Goal: Information Seeking & Learning: Learn about a topic

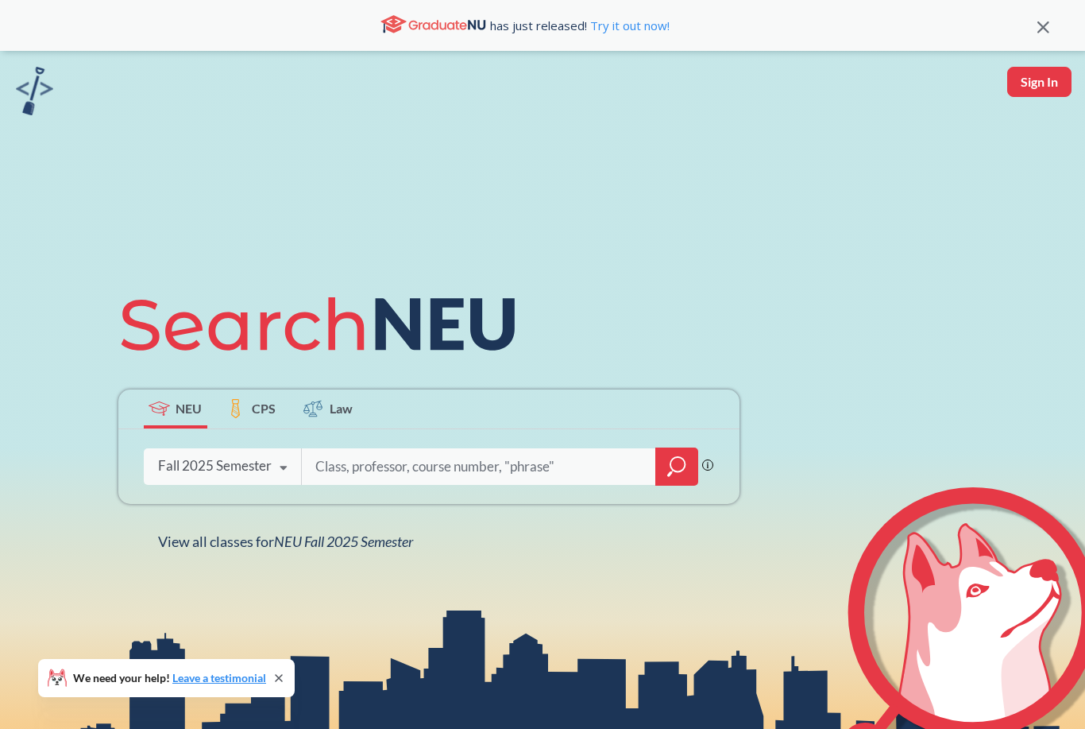
click at [373, 483] on input "search" at bounding box center [479, 466] width 331 height 33
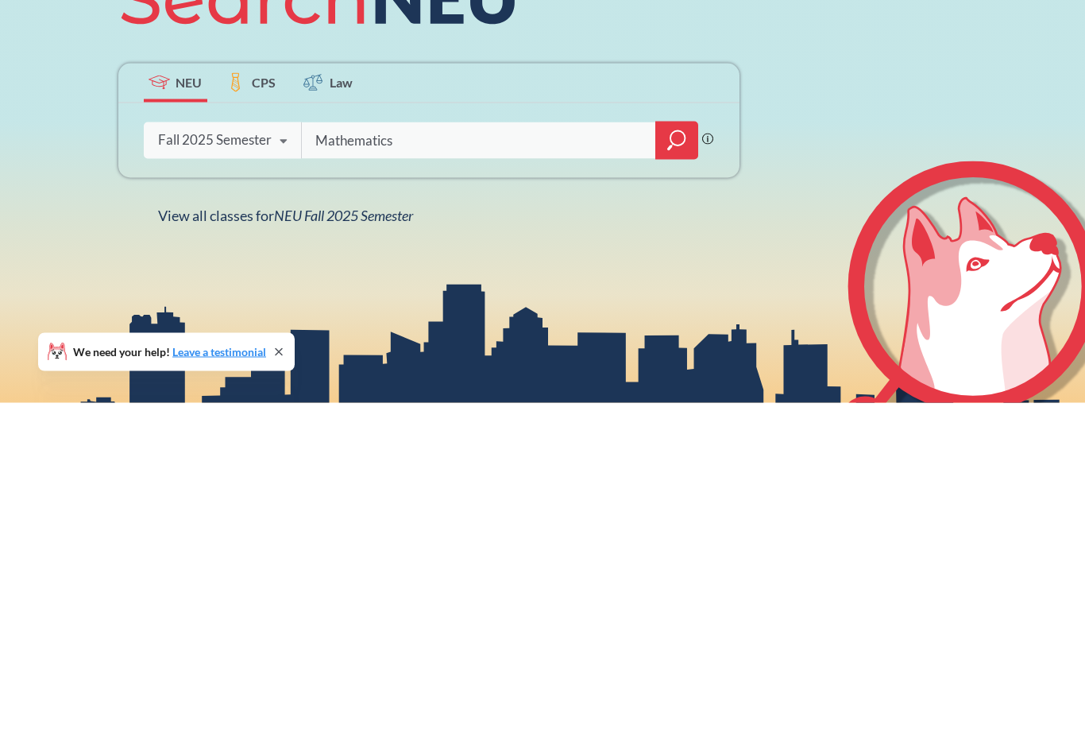
type input "Mathematics"
click at [678, 455] on icon "magnifying glass" at bounding box center [676, 466] width 19 height 22
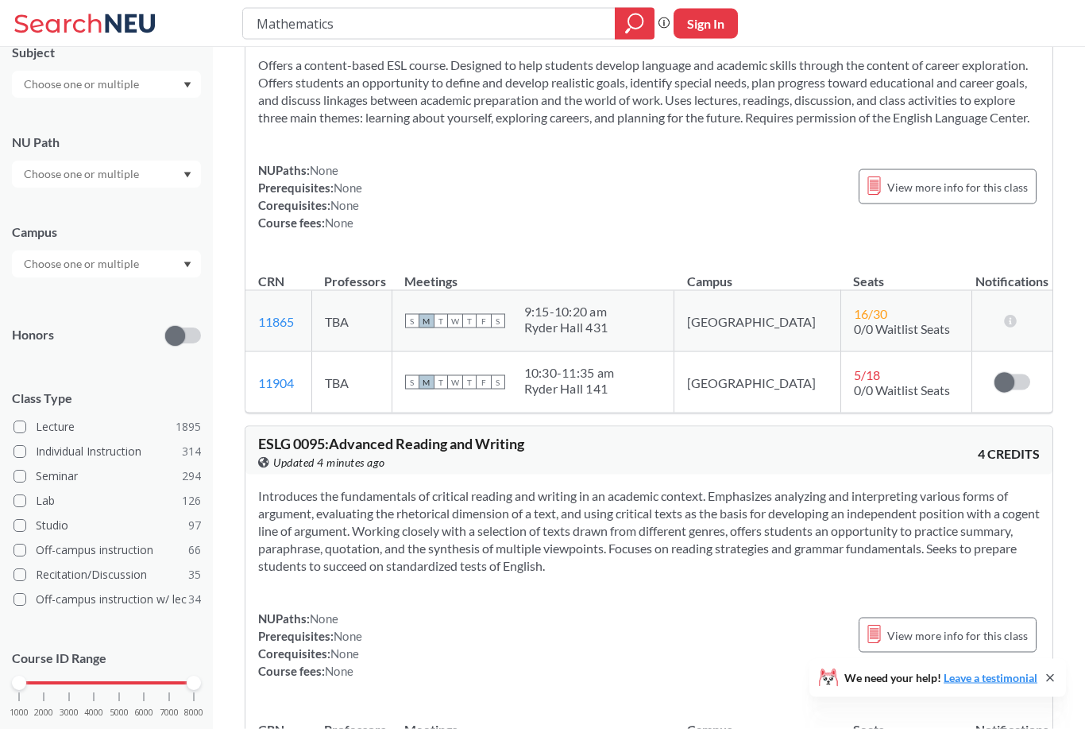
scroll to position [2954, 0]
click at [23, 434] on span at bounding box center [20, 427] width 13 height 13
click at [36, 431] on input "Lecture 1895" at bounding box center [42, 425] width 13 height 13
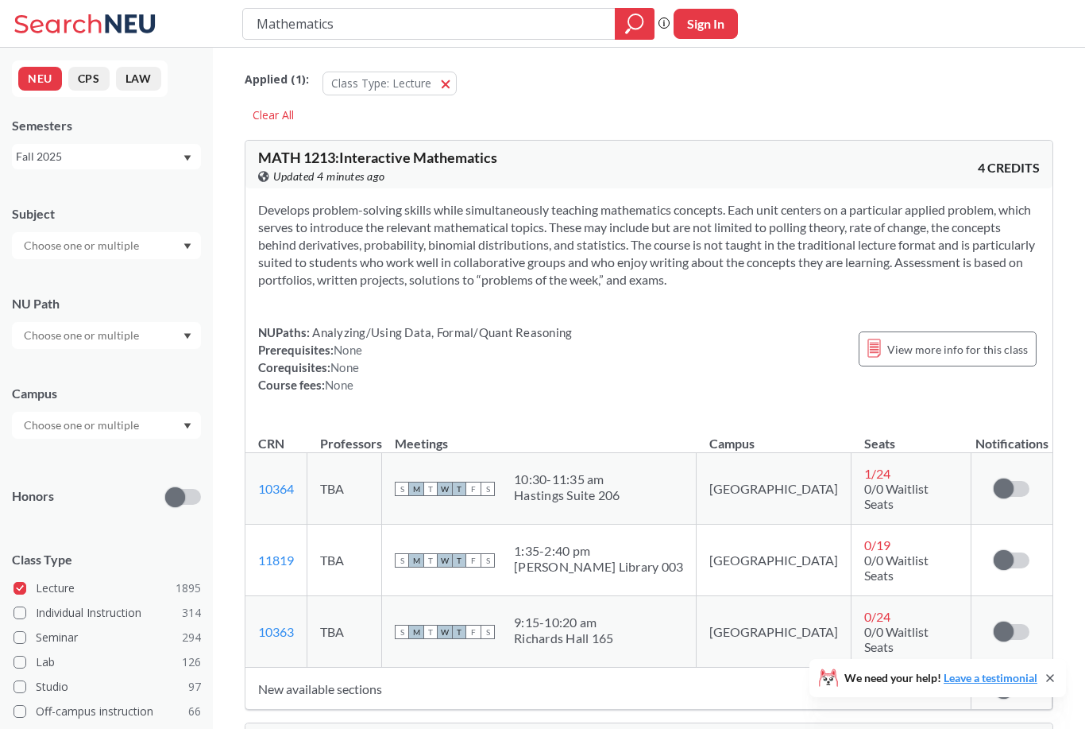
click at [42, 344] on input "text" at bounding box center [82, 335] width 133 height 19
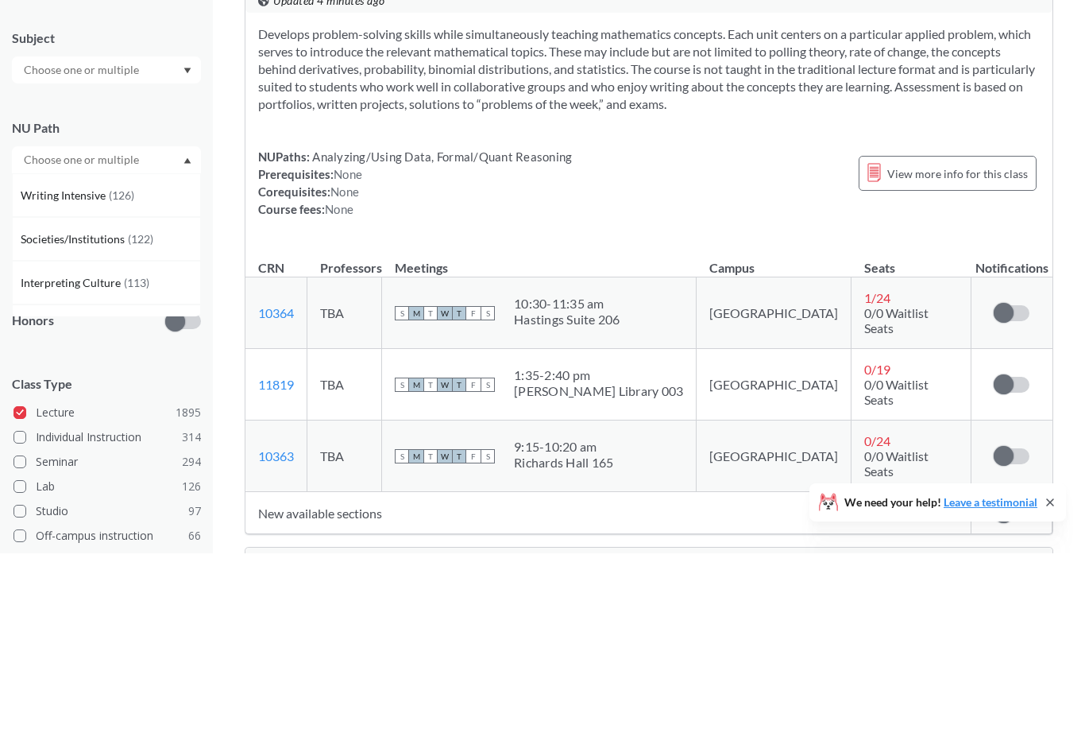
click at [45, 349] on div "Writing Intensive ( 126 )" at bounding box center [106, 371] width 189 height 44
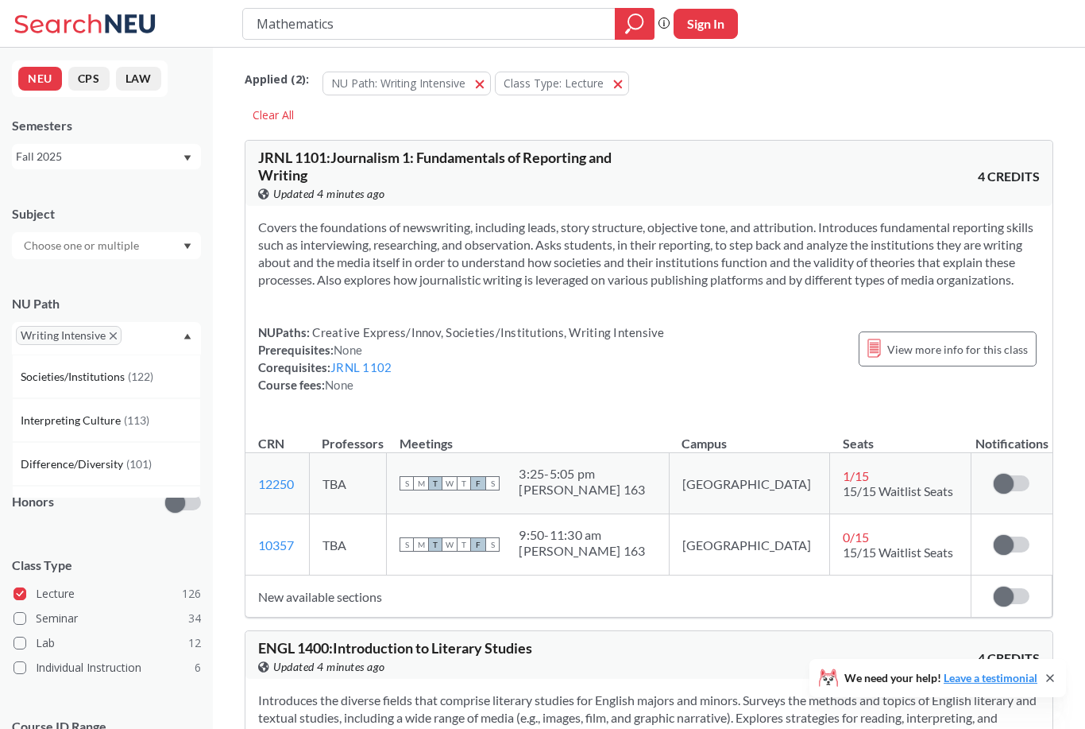
click at [114, 337] on icon "X to remove pill" at bounding box center [113, 335] width 7 height 7
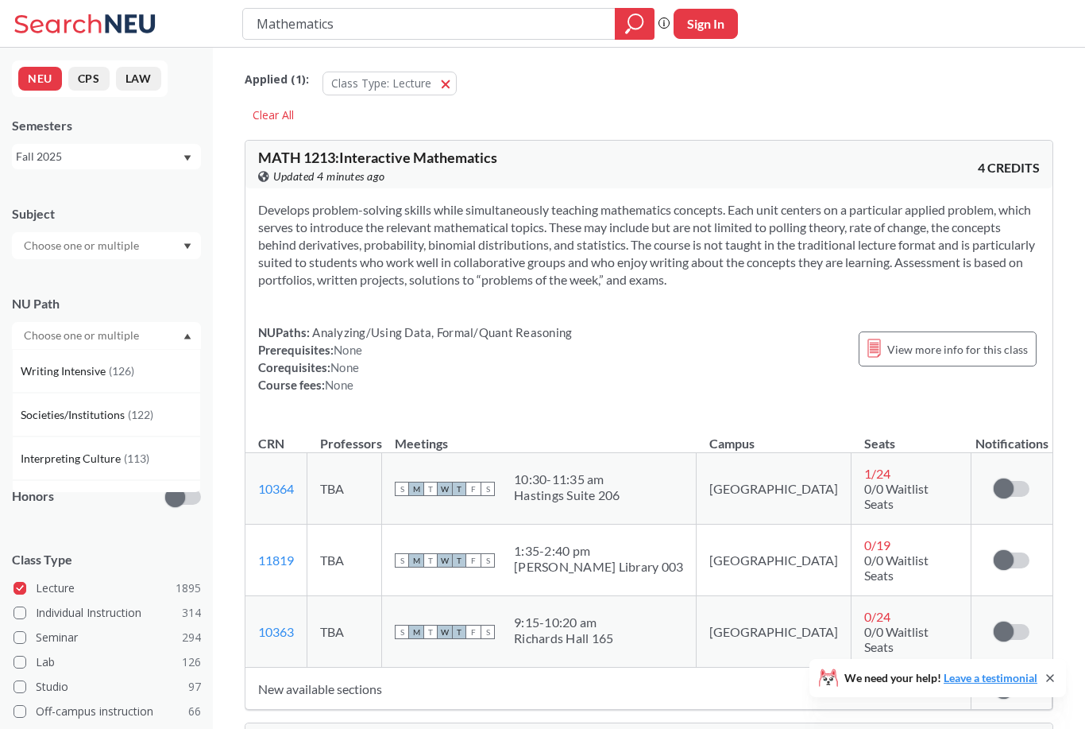
click at [34, 242] on input "text" at bounding box center [82, 245] width 133 height 19
type input "A"
type input "M"
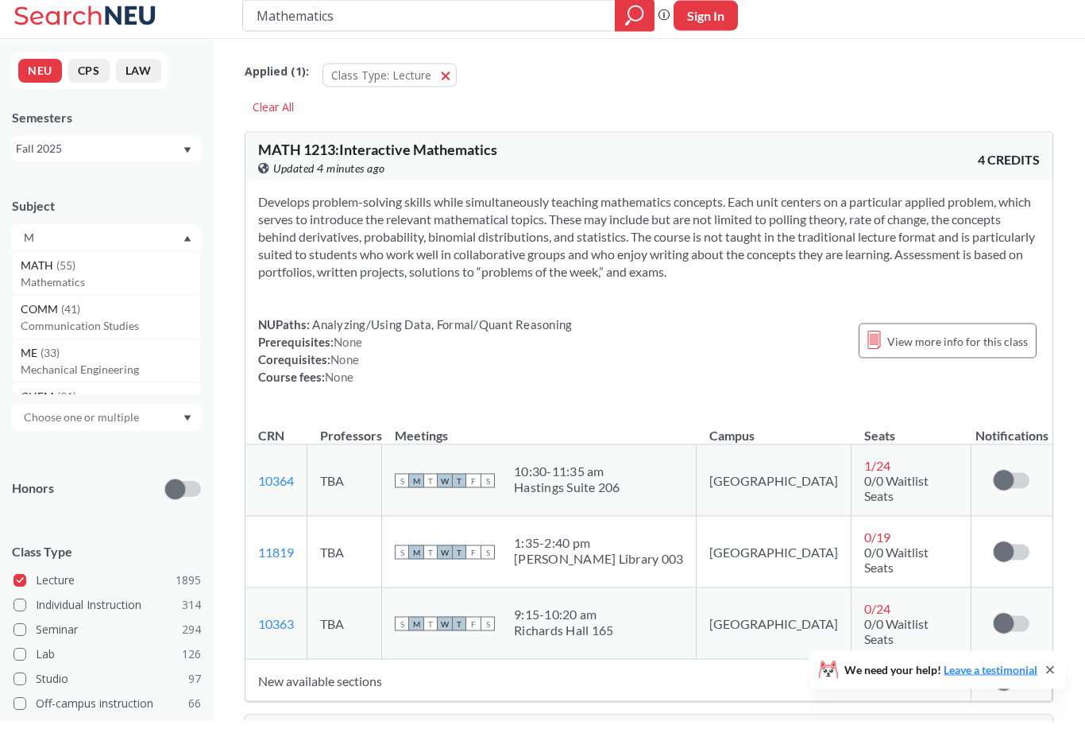
type input "M"
click at [29, 268] on span "MATH" at bounding box center [39, 273] width 36 height 17
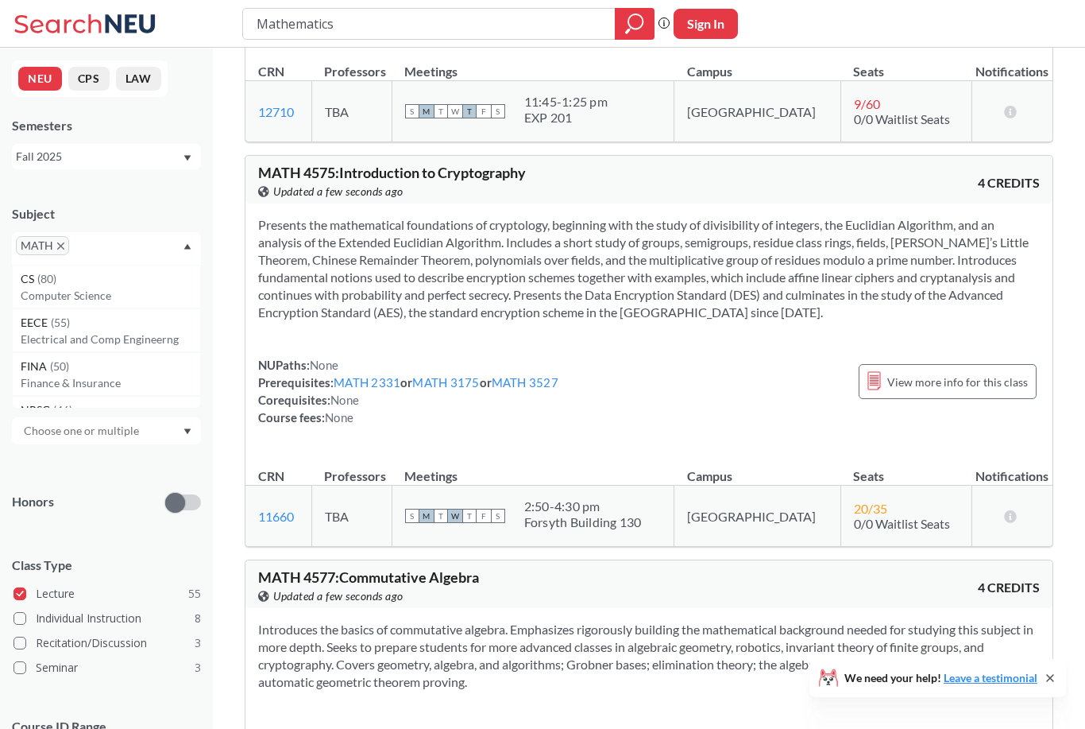
scroll to position [13007, 0]
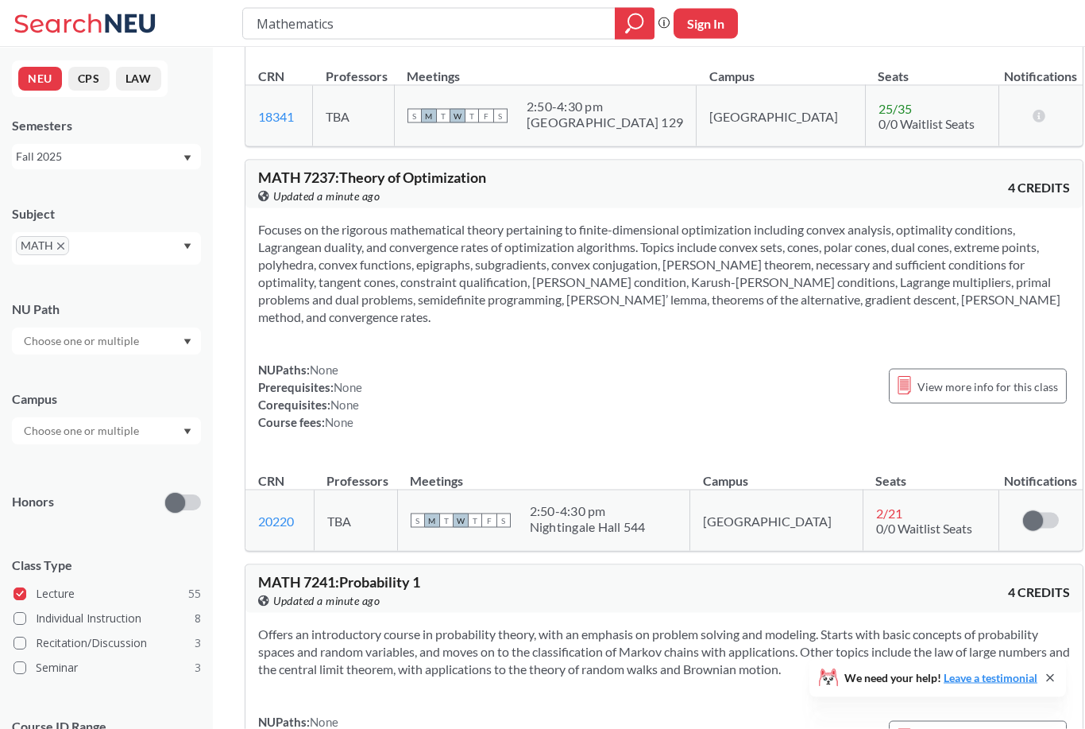
scroll to position [19373, 0]
click at [1002, 369] on div "View more info for this class" at bounding box center [978, 386] width 178 height 35
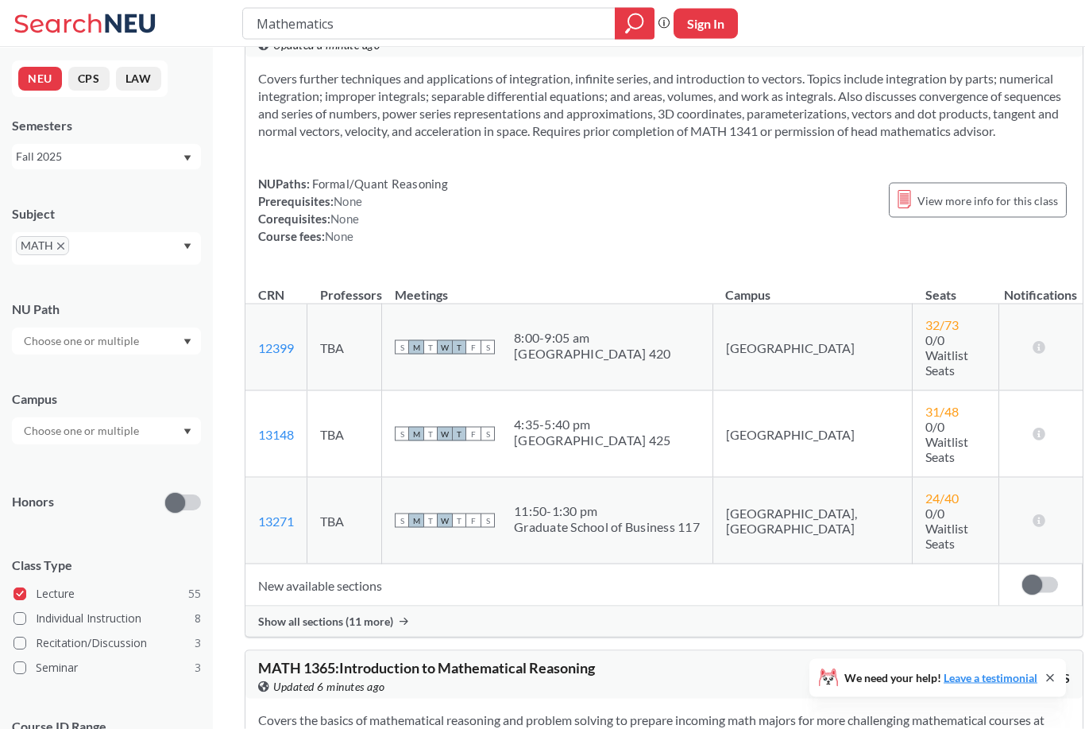
scroll to position [4476, 0]
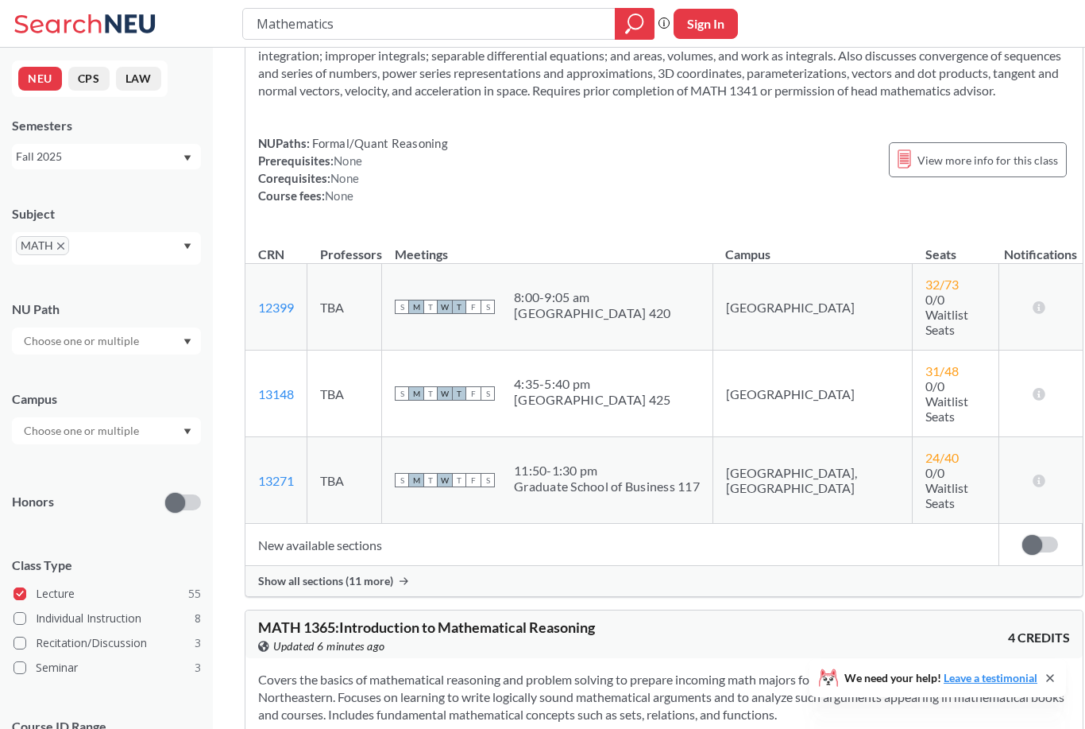
click at [172, 438] on div at bounding box center [106, 430] width 189 height 27
click at [36, 472] on span "[GEOGRAPHIC_DATA]" at bounding box center [79, 466] width 117 height 17
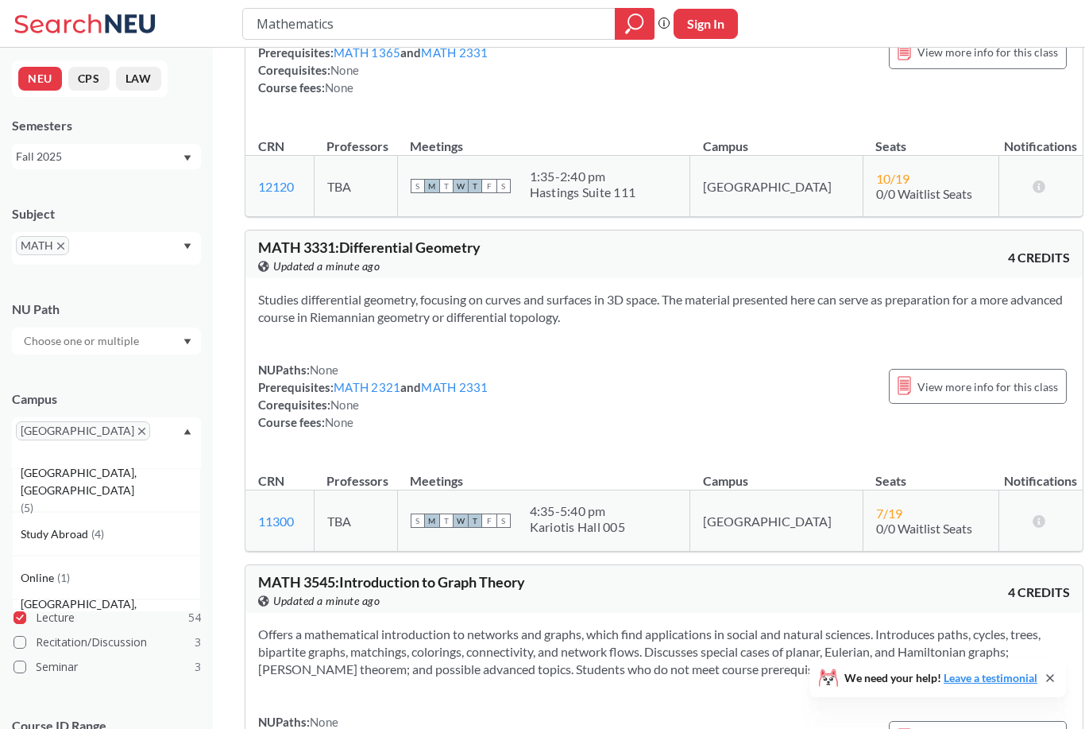
scroll to position [10369, 0]
click at [1007, 377] on span "View more info for this class" at bounding box center [988, 387] width 141 height 20
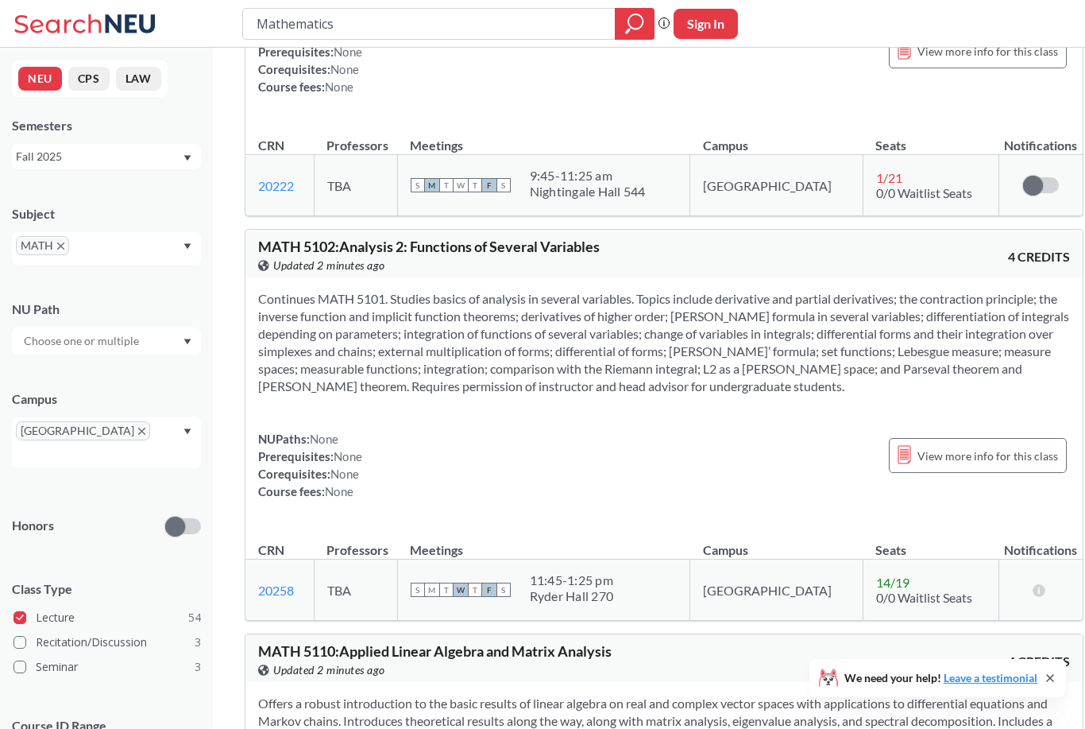
scroll to position [16107, 0]
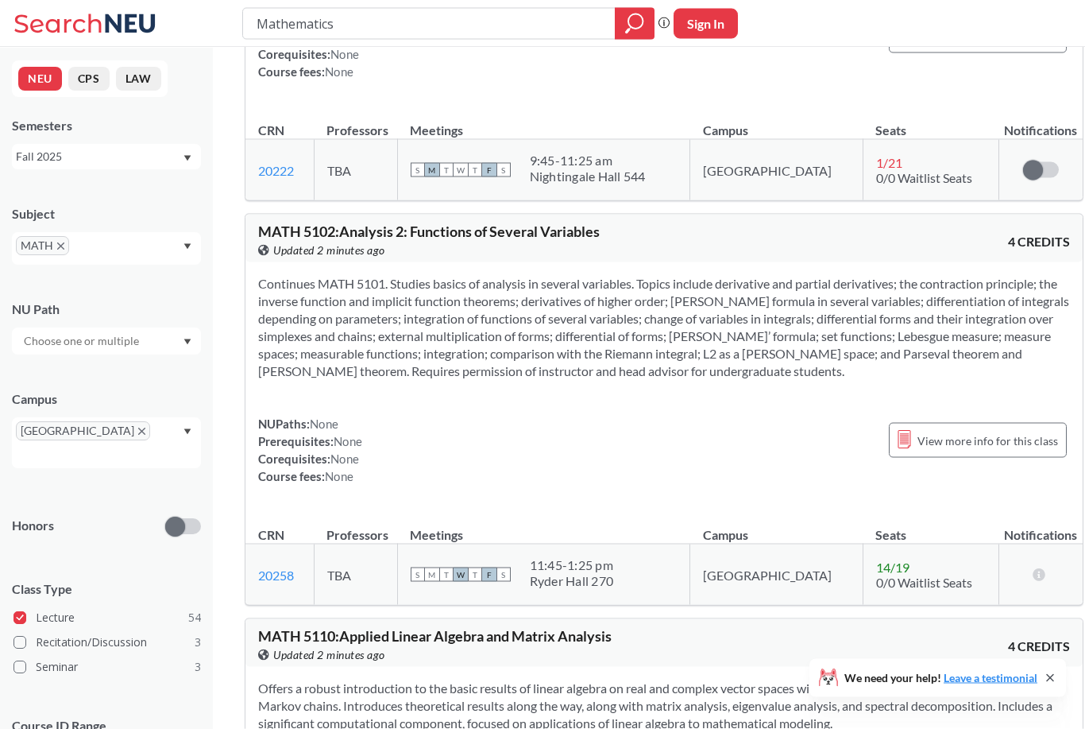
click at [980, 431] on div "View more info for this class" at bounding box center [978, 440] width 178 height 35
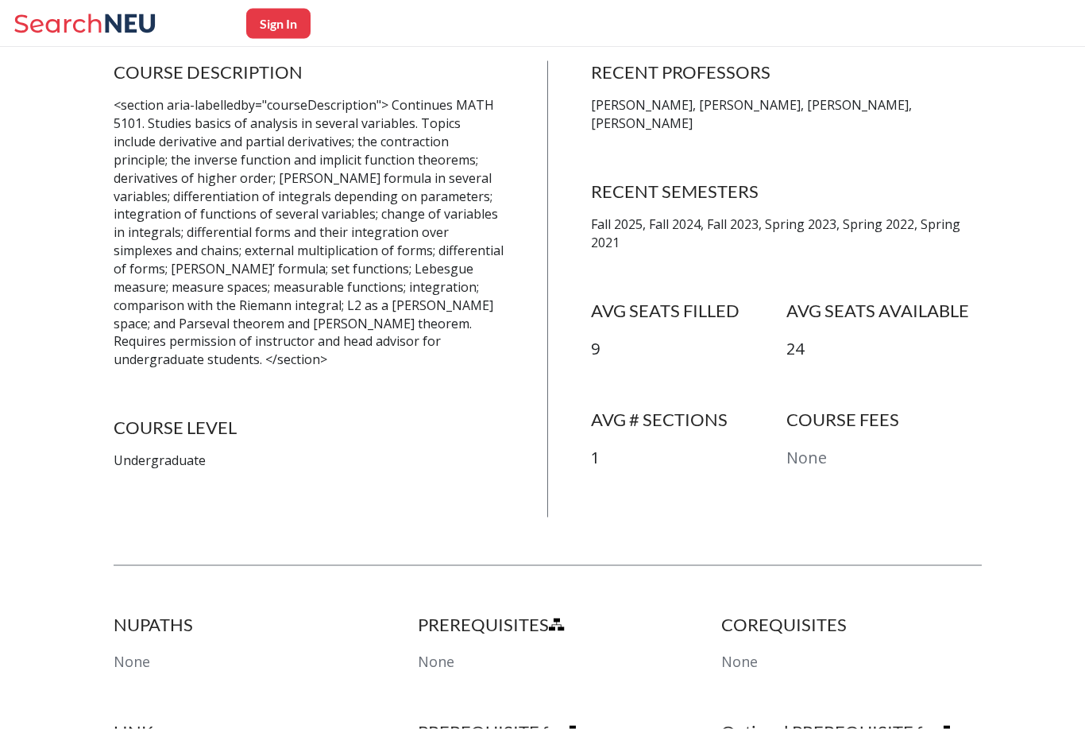
scroll to position [330, 0]
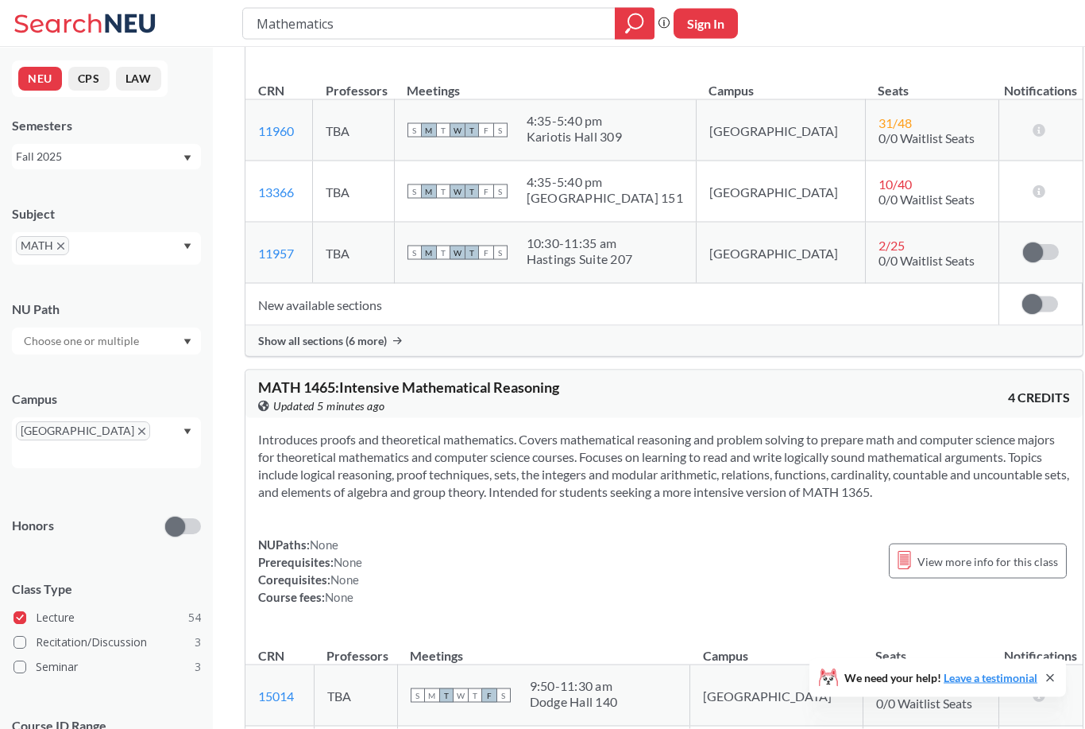
scroll to position [5264, 0]
click at [1059, 697] on div "We need your help! Leave a testimonial" at bounding box center [938, 678] width 257 height 38
click at [1051, 684] on icon at bounding box center [1050, 677] width 13 height 13
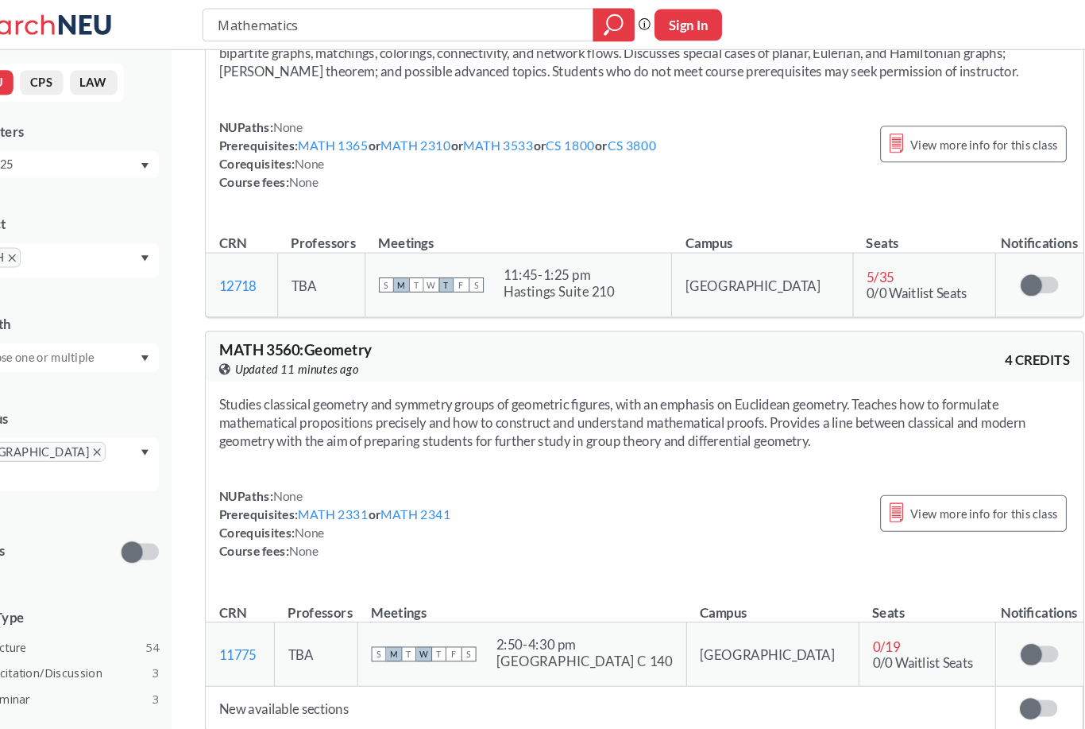
scroll to position [10998, 0]
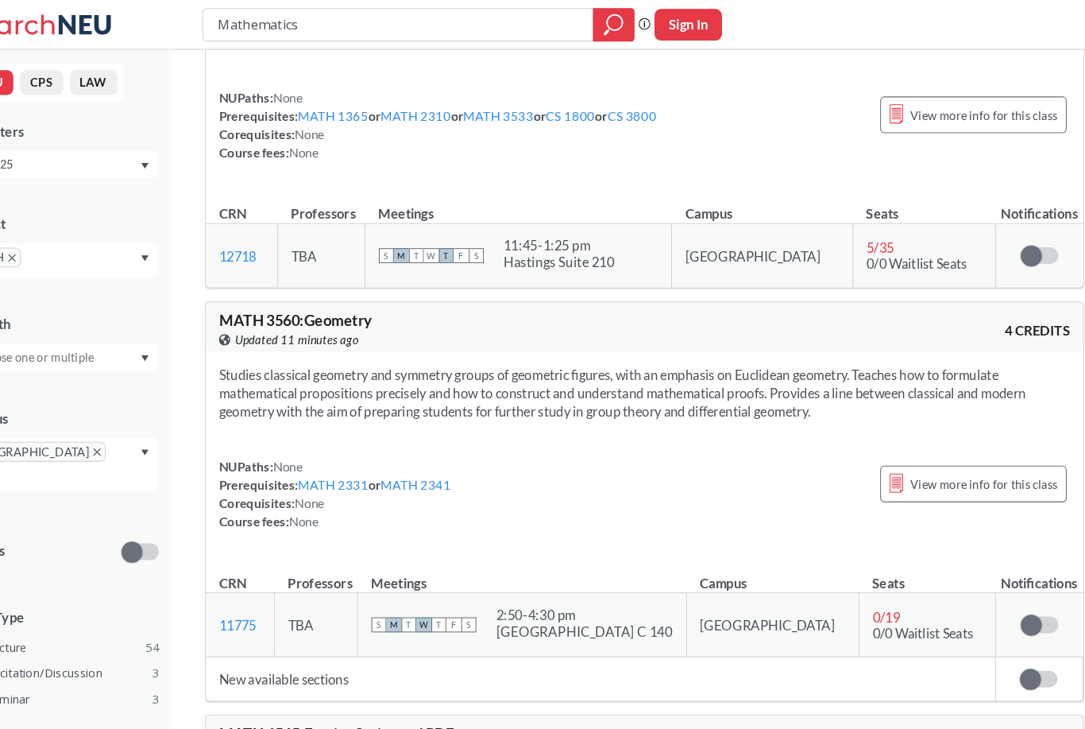
click at [945, 444] on div "View more info for this class" at bounding box center [978, 461] width 178 height 35
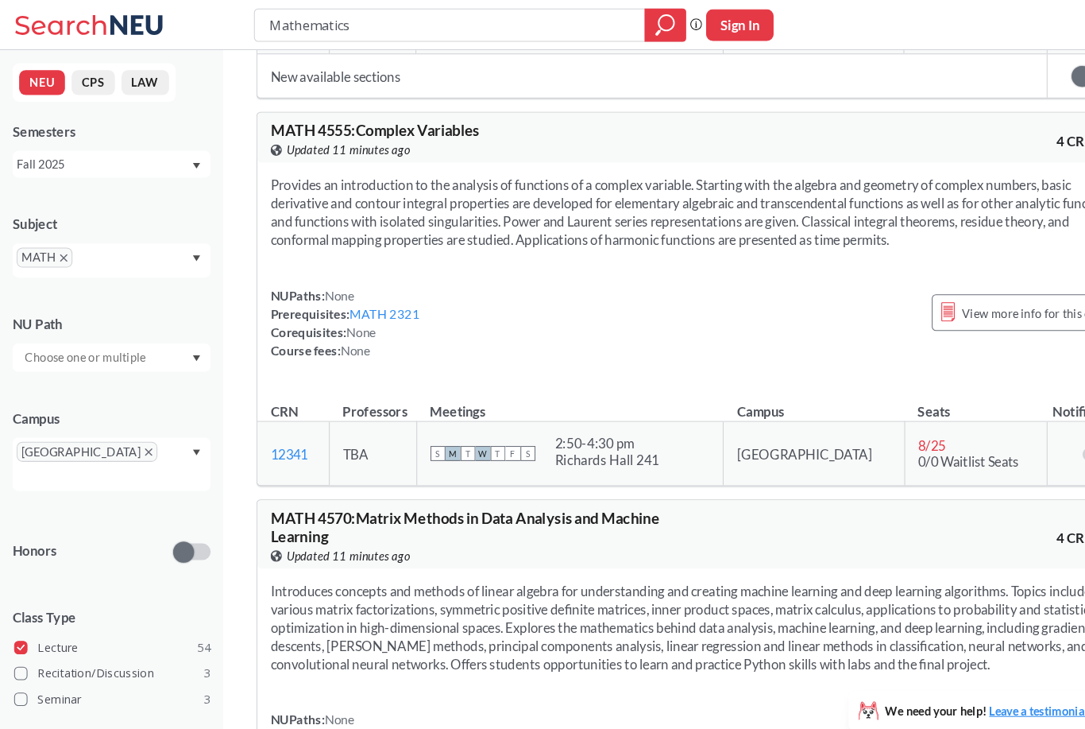
scroll to position [11966, 0]
click at [1001, 289] on span "View more info for this class" at bounding box center [988, 299] width 141 height 20
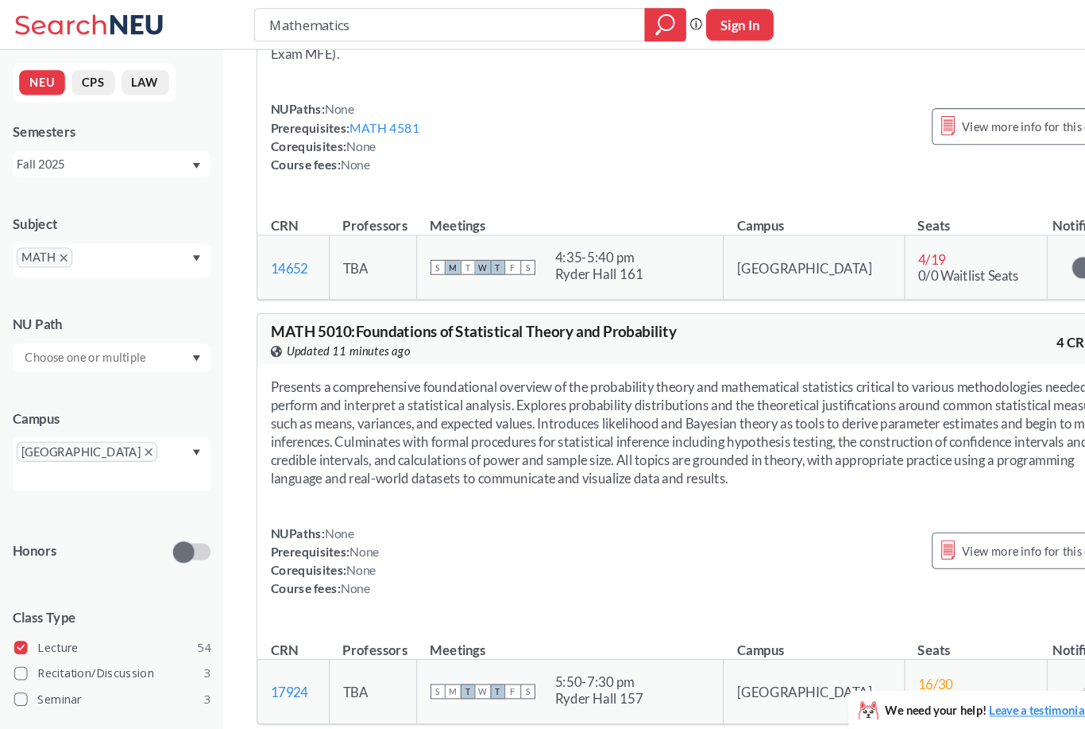
scroll to position [15197, 0]
click at [930, 518] on span "View more info for this class" at bounding box center [988, 525] width 141 height 20
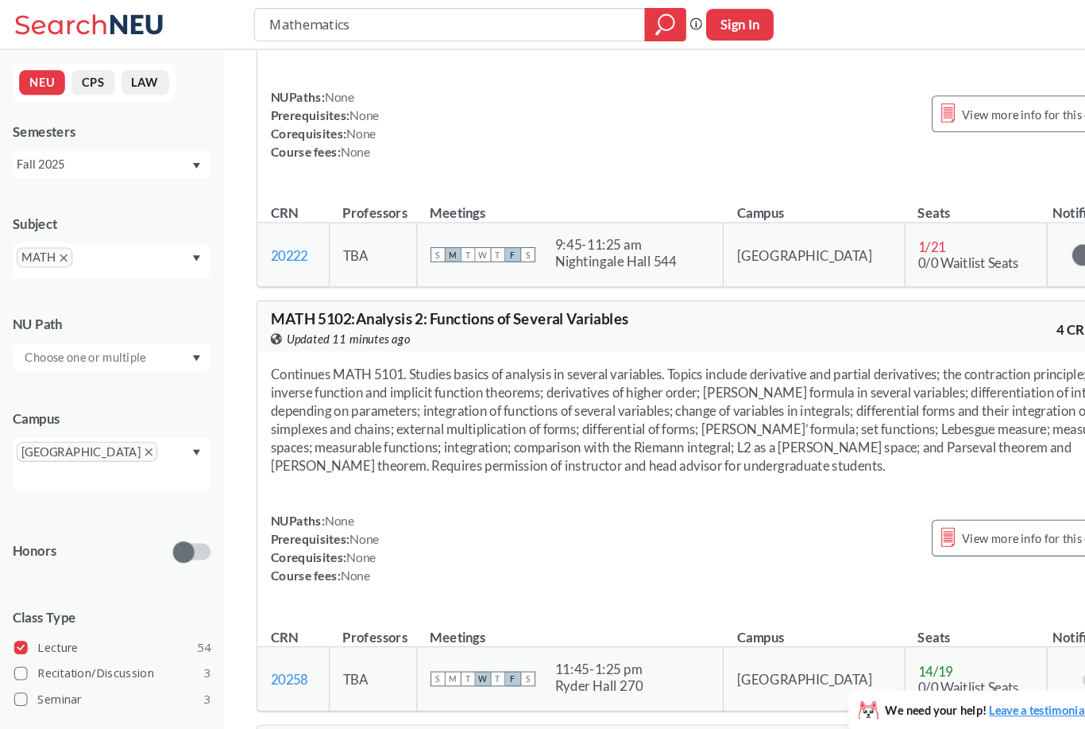
scroll to position [16035, 0]
click at [985, 502] on div "View more info for this class" at bounding box center [978, 512] width 178 height 35
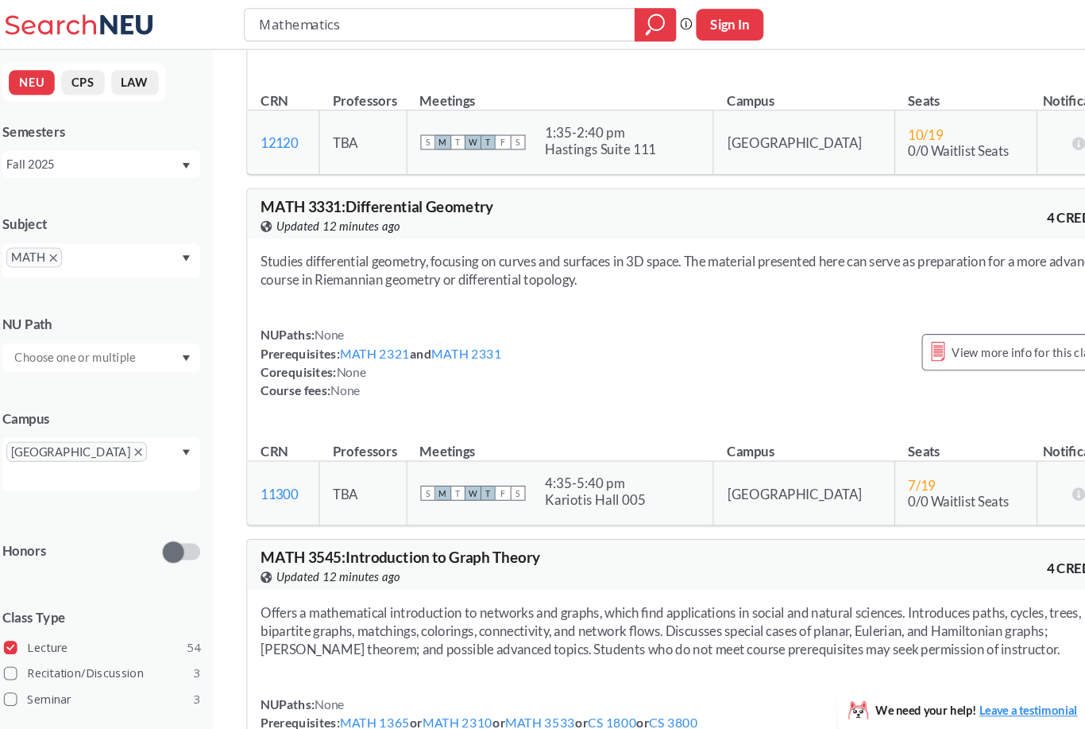
scroll to position [10420, 0]
click at [1011, 326] on span "View more info for this class" at bounding box center [988, 336] width 141 height 20
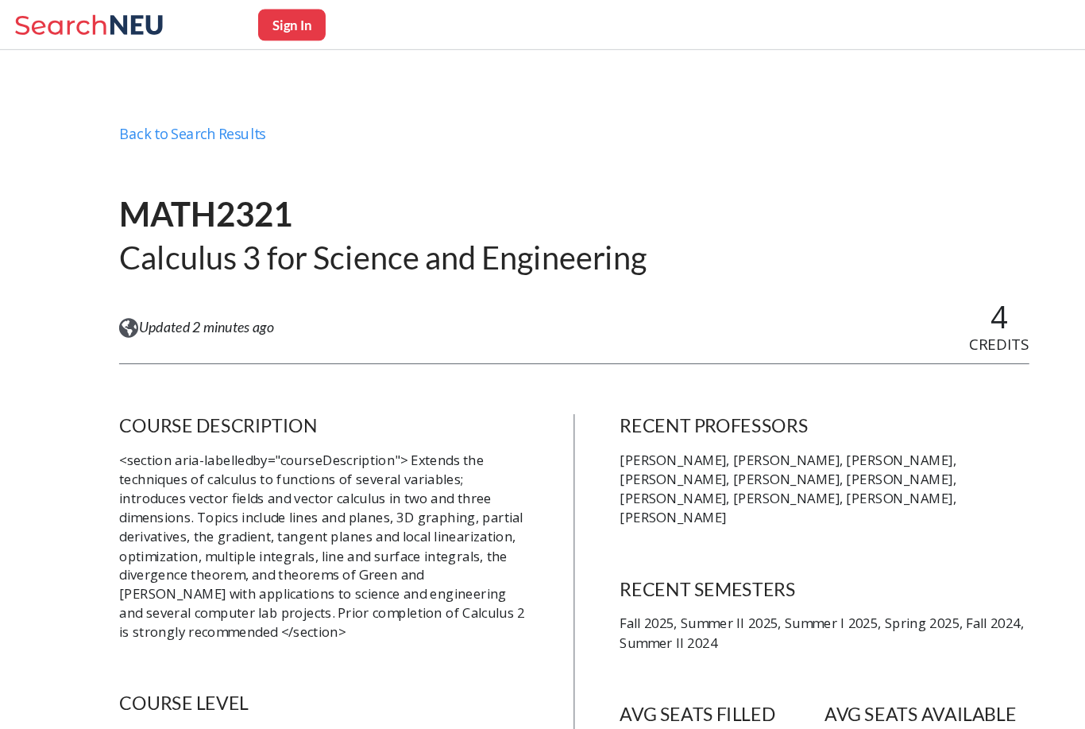
scroll to position [706, 0]
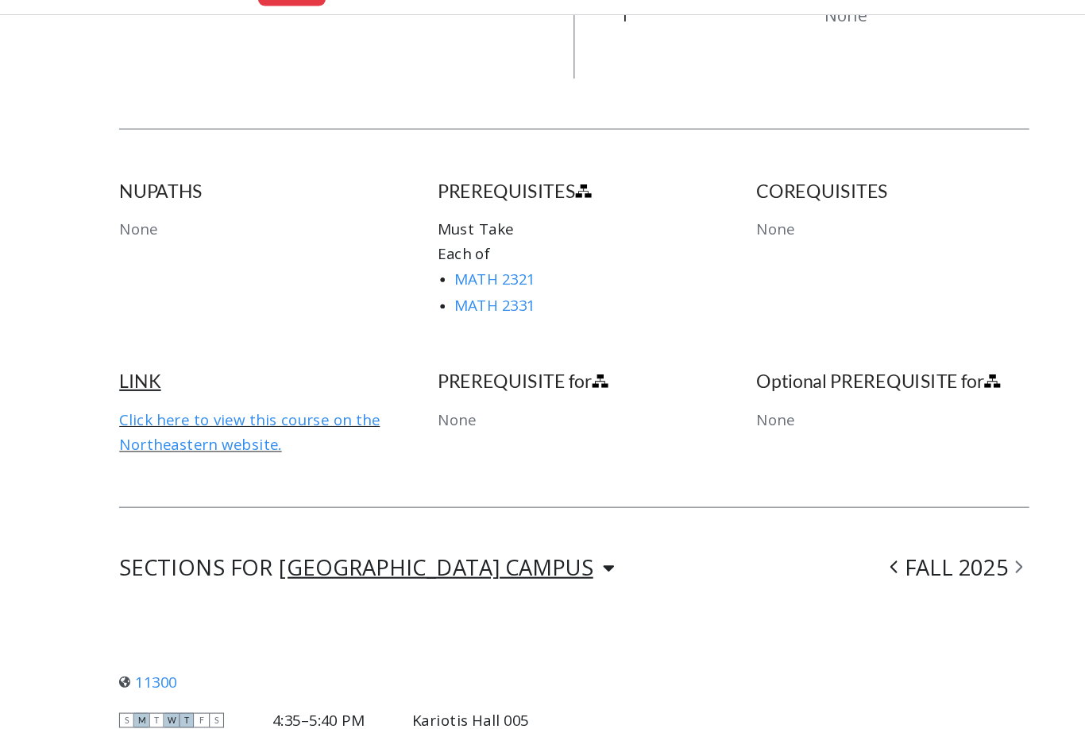
click at [470, 315] on link "MATH 2331" at bounding box center [472, 324] width 77 height 19
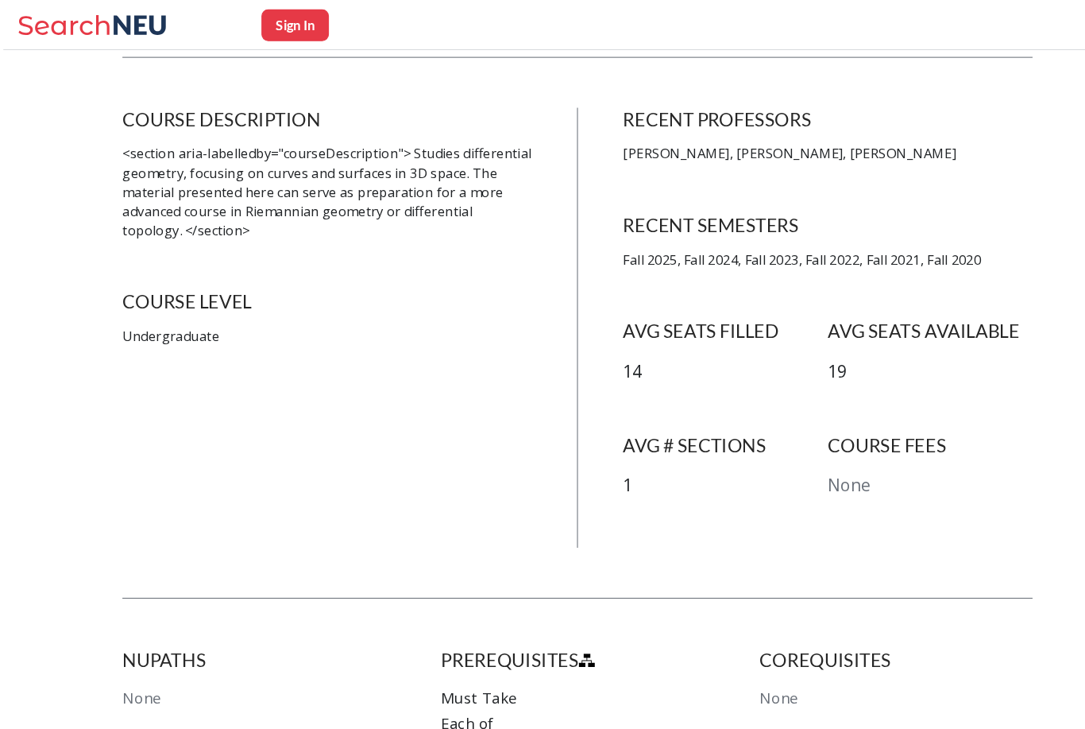
scroll to position [292, 0]
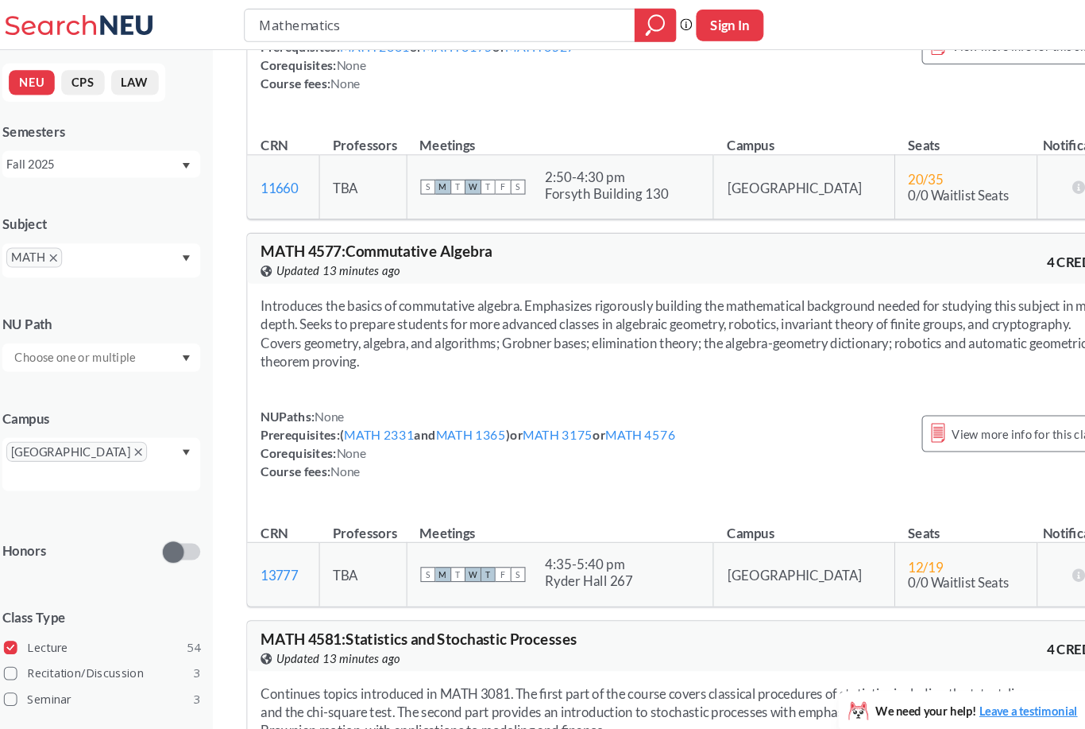
scroll to position [13021, 0]
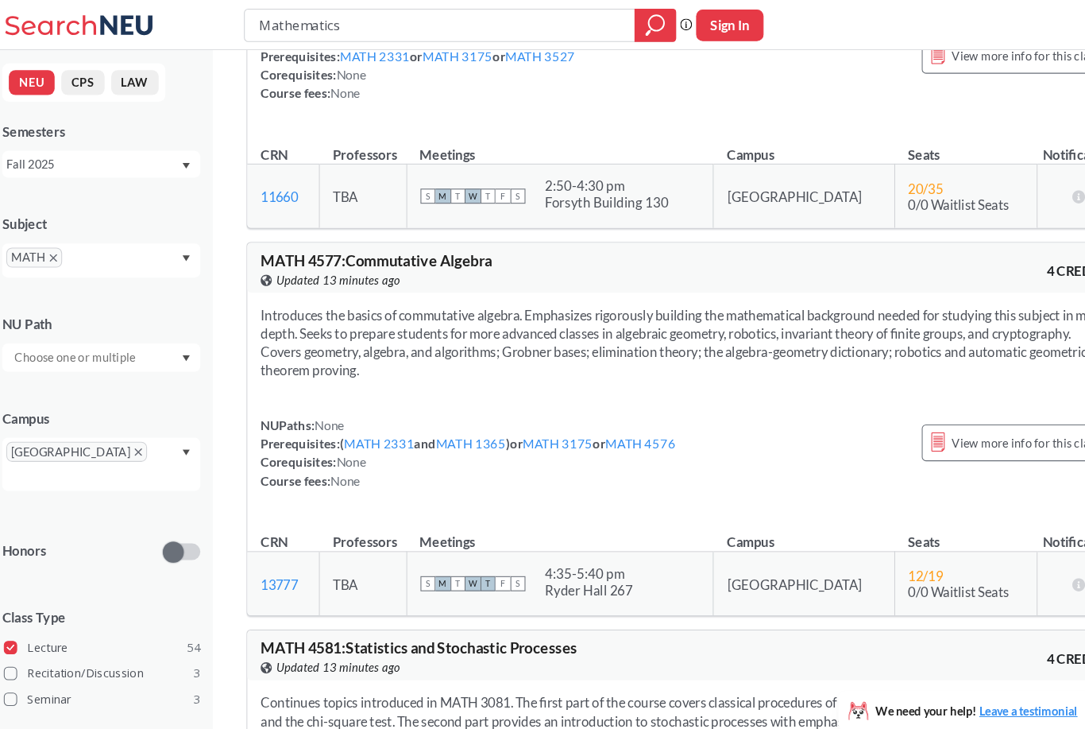
click at [277, 239] on span "MATH 4577 : Commutative Algebra" at bounding box center [368, 247] width 221 height 17
click at [1003, 412] on span "View more info for this class" at bounding box center [988, 422] width 141 height 20
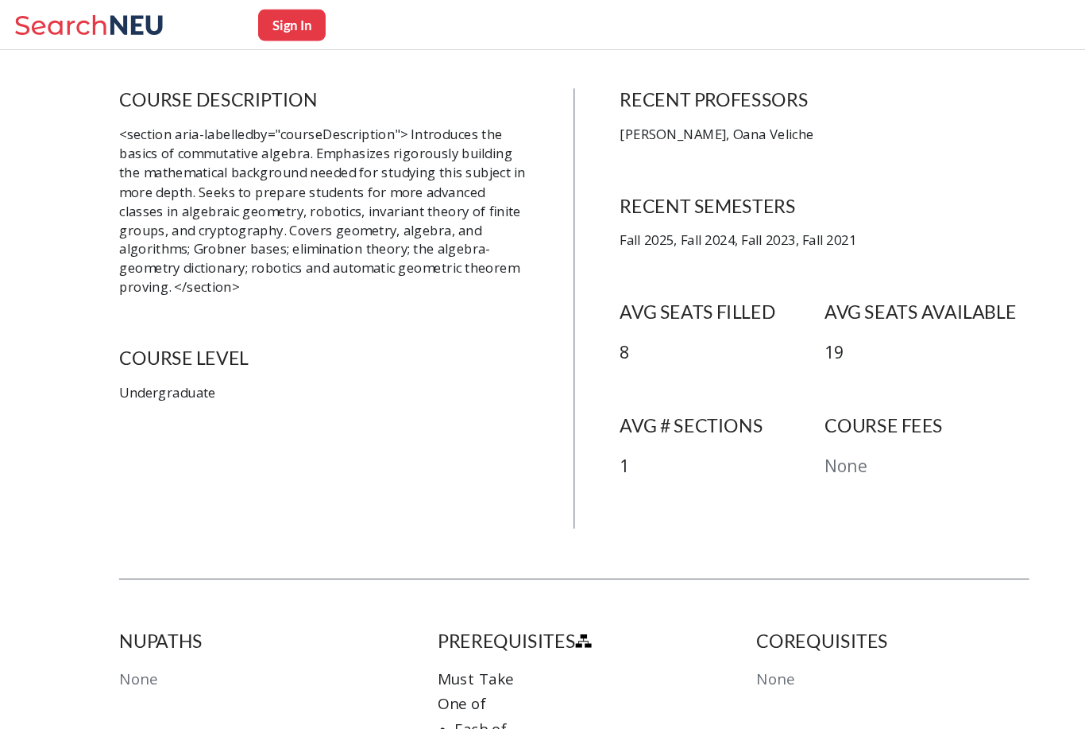
scroll to position [309, 0]
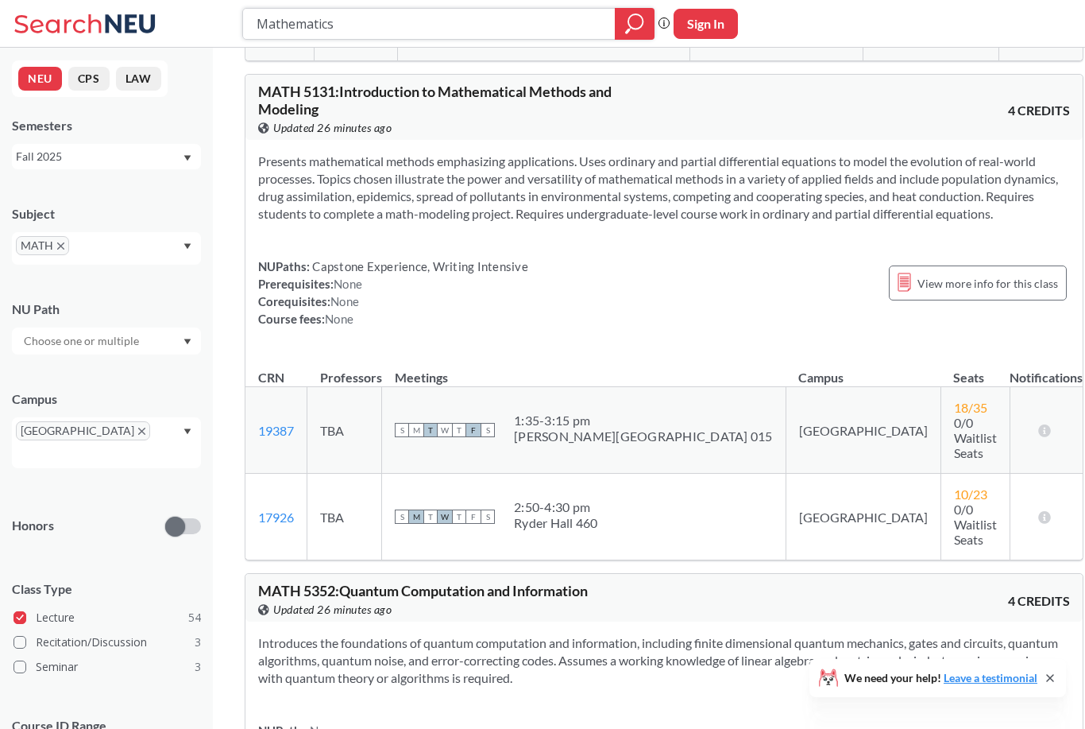
scroll to position [17777, 0]
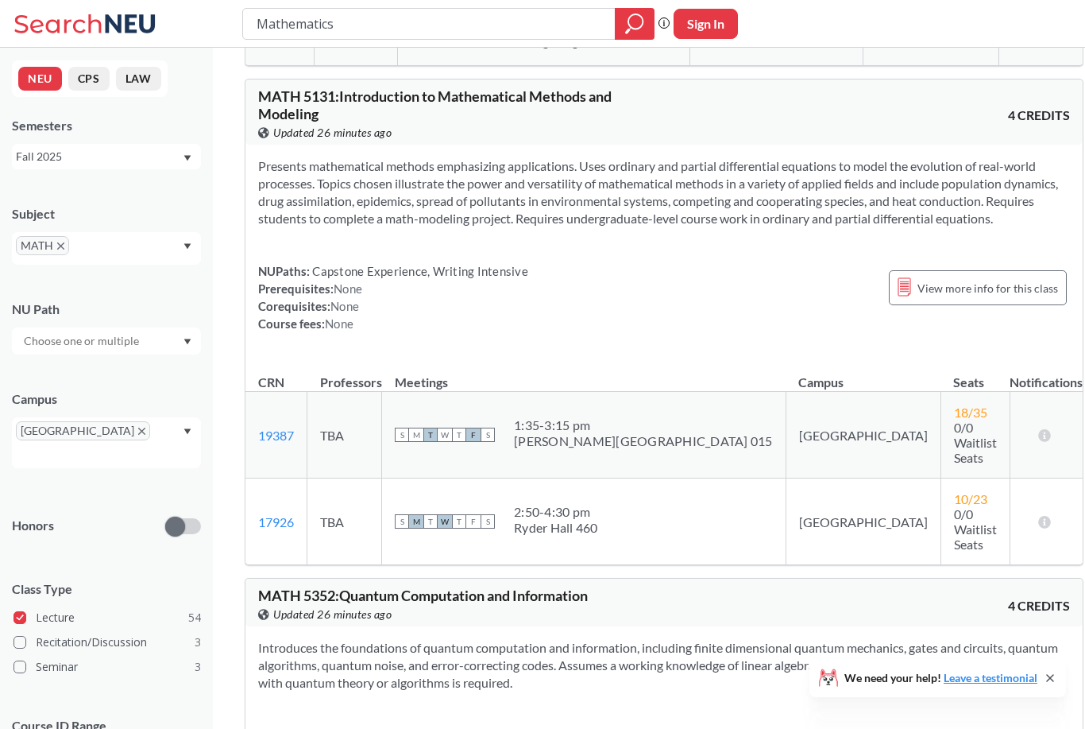
click at [975, 288] on div "View more info for this class" at bounding box center [978, 287] width 178 height 51
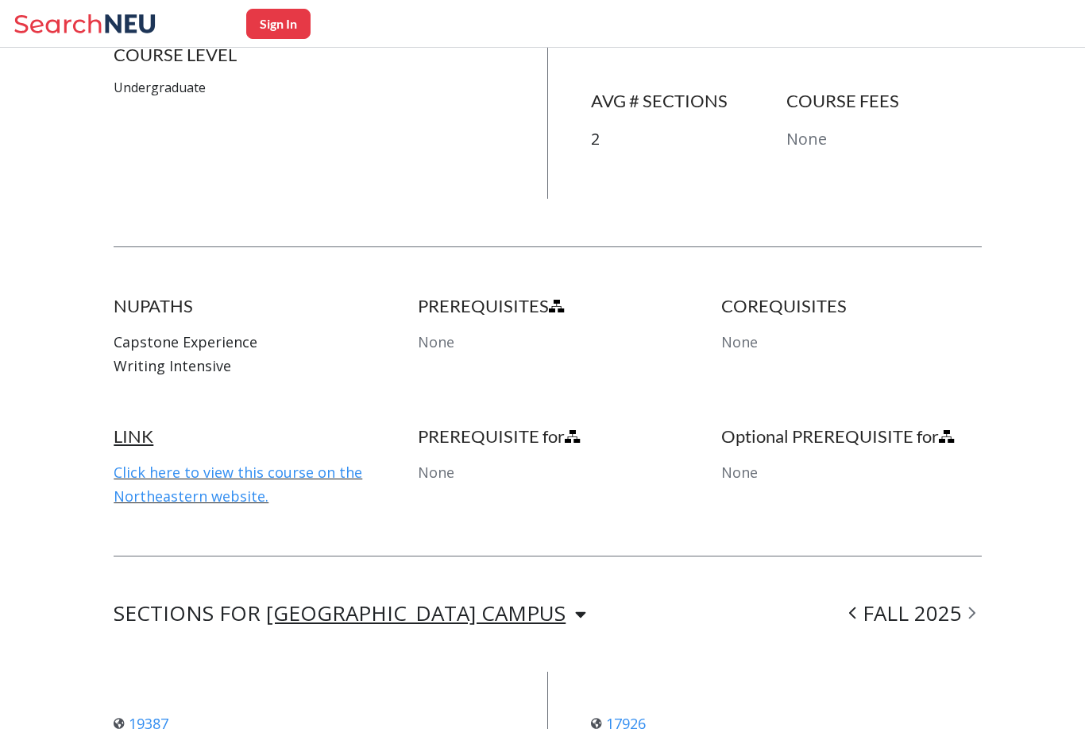
scroll to position [835, 0]
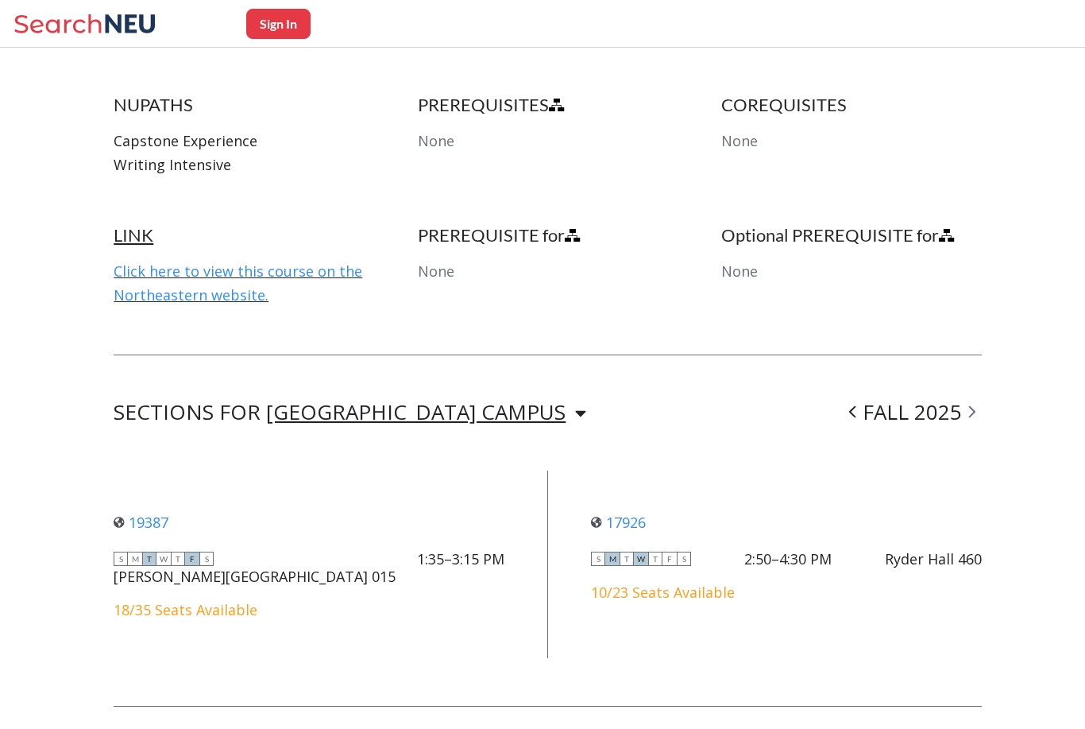
click at [308, 262] on link "Click here to view this course on the Northeastern website." at bounding box center [238, 282] width 249 height 43
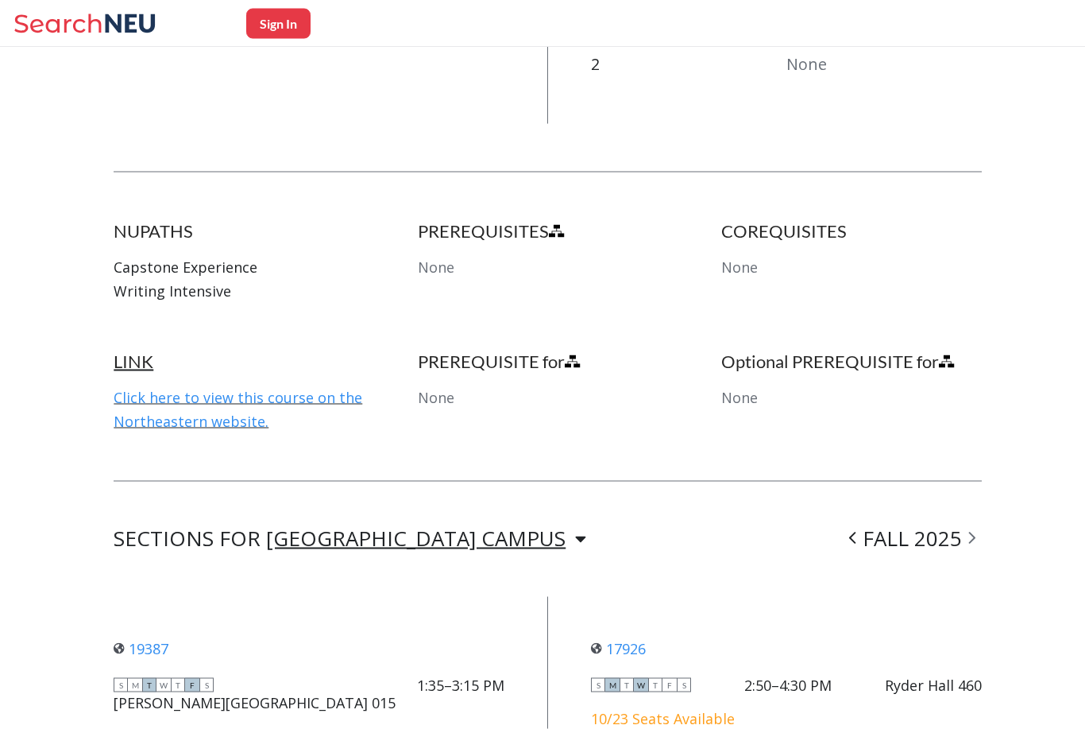
scroll to position [694, 0]
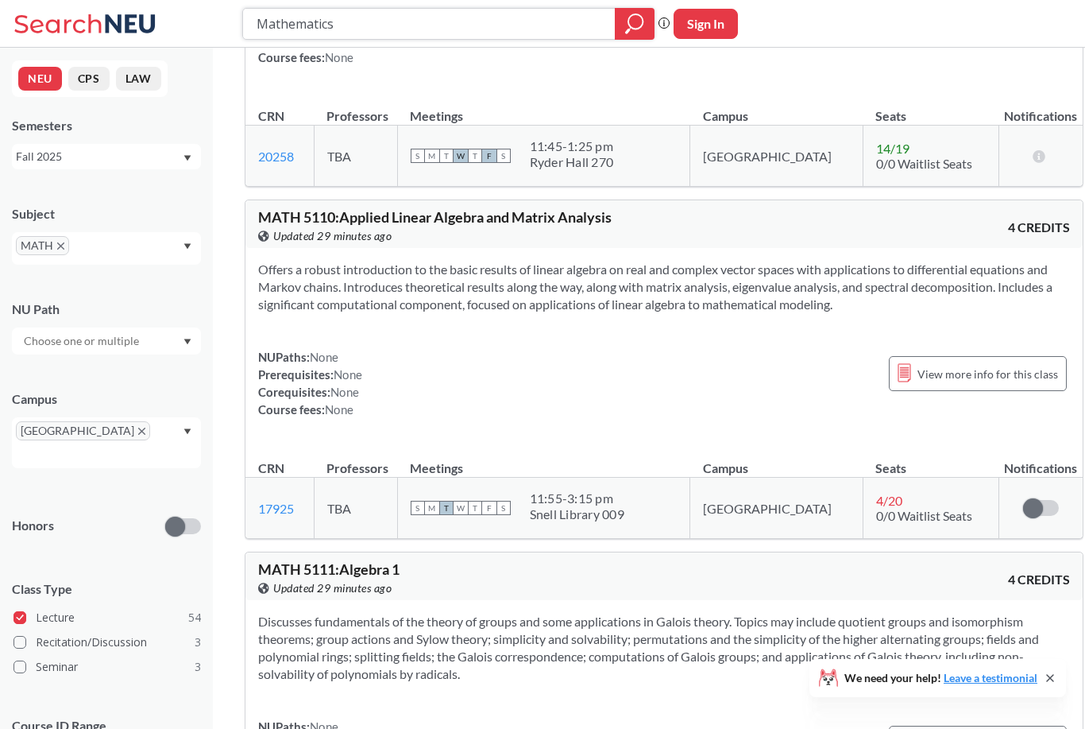
scroll to position [16525, 0]
click at [960, 374] on span "View more info for this class" at bounding box center [988, 375] width 141 height 20
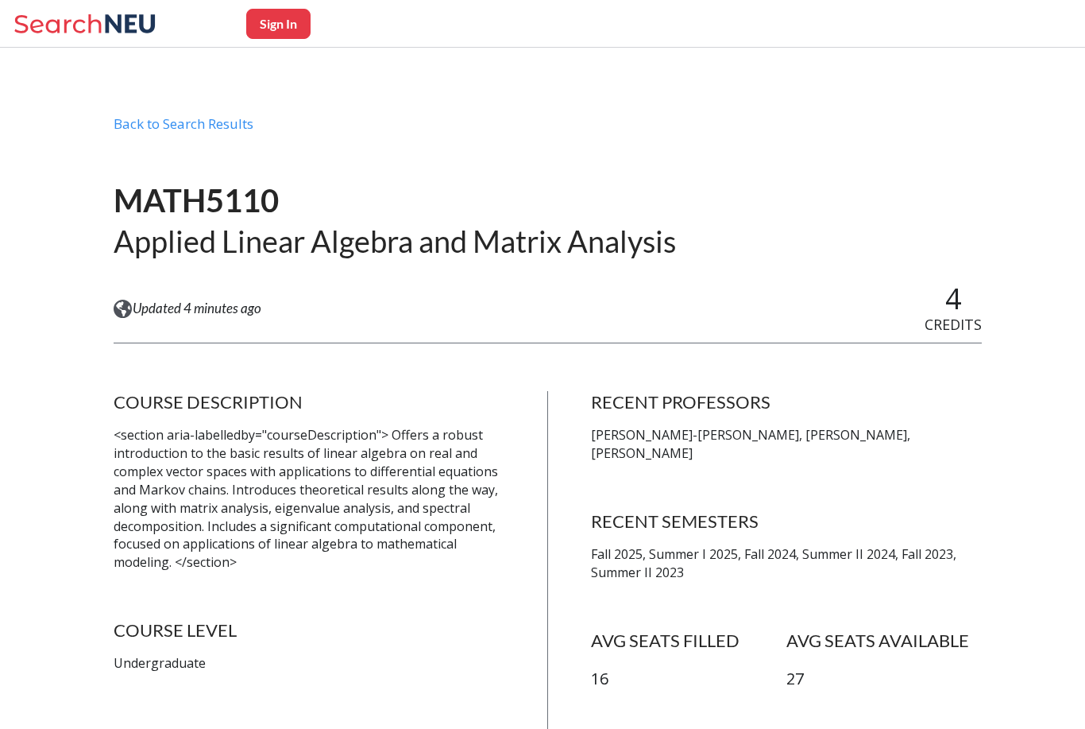
scroll to position [2, 0]
